Goal: Find specific page/section: Find specific page/section

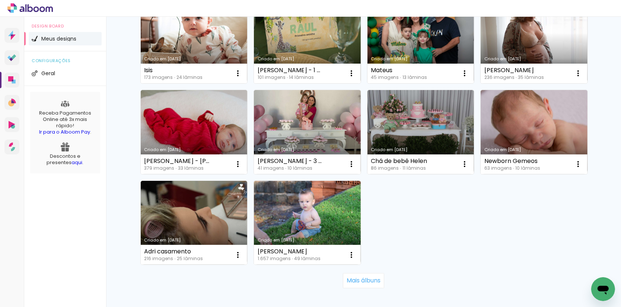
scroll to position [460, 0]
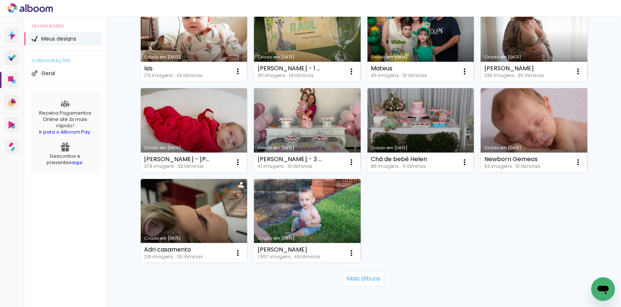
click at [358, 283] on paper-button "Mais álbuns" at bounding box center [363, 278] width 41 height 15
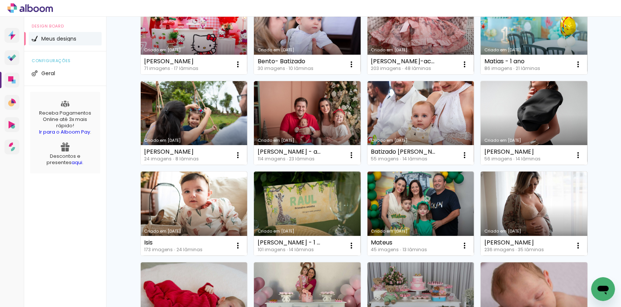
scroll to position [284, 0]
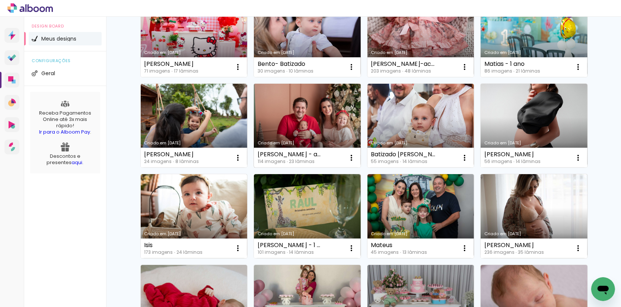
click at [316, 111] on link "Criado em [DATE]" at bounding box center [307, 126] width 107 height 84
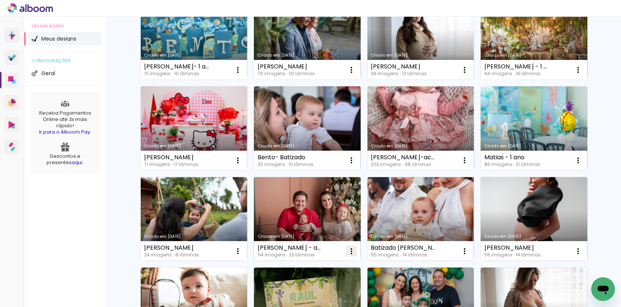
scroll to position [192, 0]
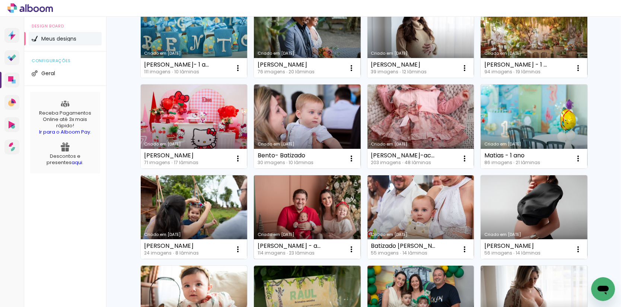
click at [328, 207] on link "Criado em [DATE]" at bounding box center [307, 217] width 107 height 84
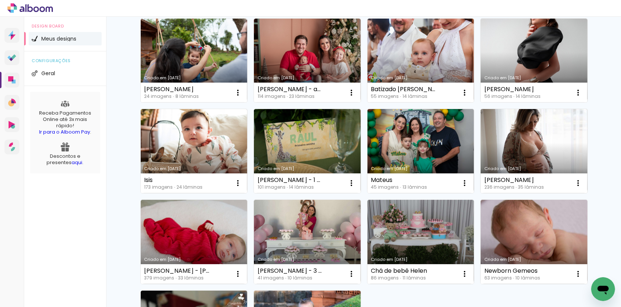
scroll to position [354, 0]
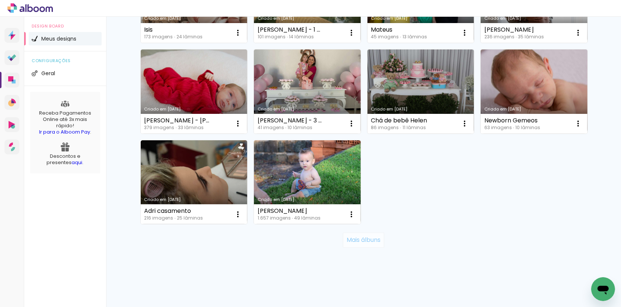
click at [0, 0] on slot "Mais álbuns" at bounding box center [0, 0] width 0 height 0
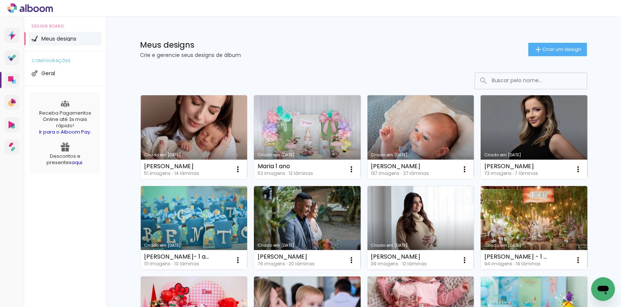
scroll to position [0, 0]
click at [21, 8] on icon at bounding box center [29, 8] width 45 height 10
